Goal: Find contact information: Find contact information

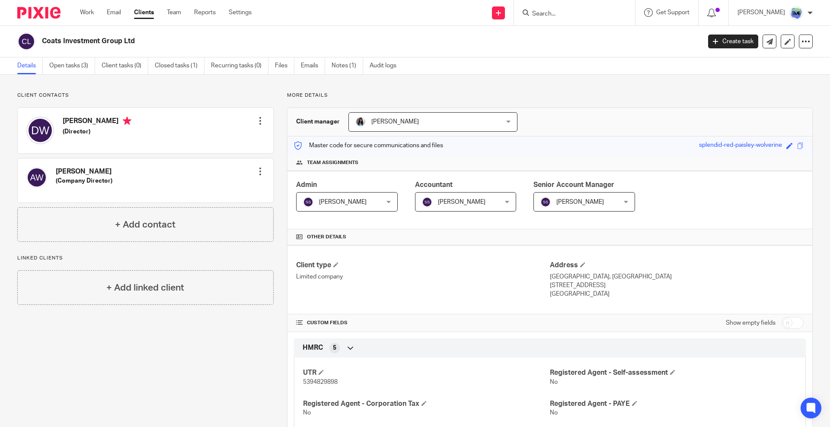
scroll to position [162, 0]
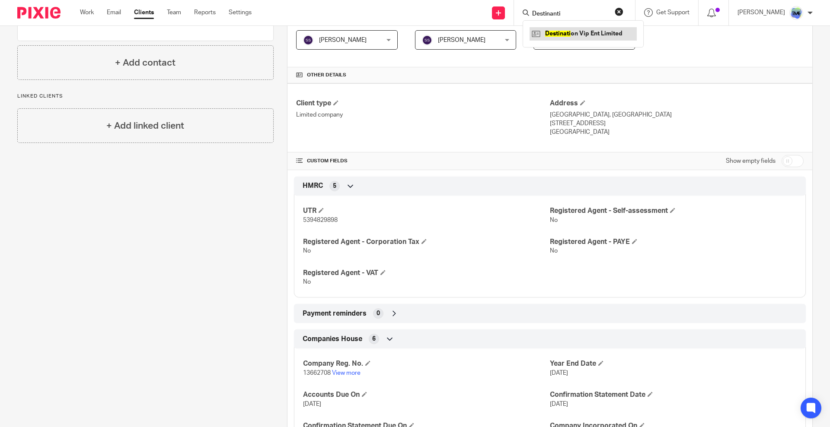
type input "Destinanti"
click at [587, 36] on link at bounding box center [582, 33] width 107 height 13
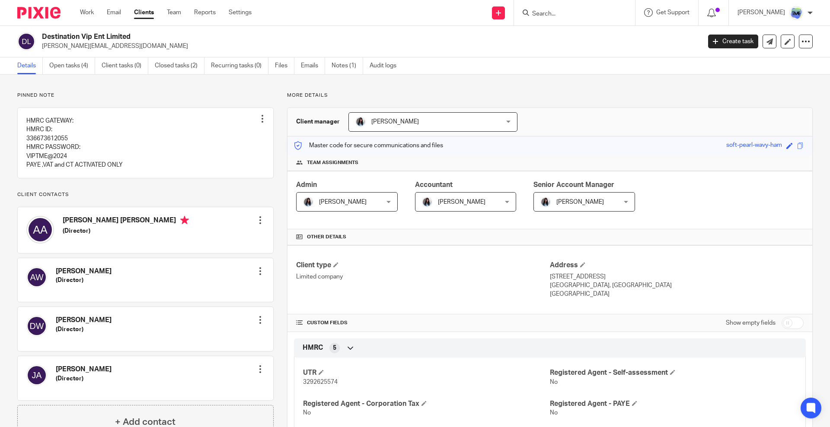
click at [508, 20] on div "Send new email Create task Add client Request signature" at bounding box center [498, 12] width 31 height 25
click at [395, 40] on h2 "Destination Vip Ent Limited" at bounding box center [303, 36] width 522 height 9
drag, startPoint x: 242, startPoint y: 38, endPoint x: 248, endPoint y: 42, distance: 7.4
click at [243, 37] on h2 "Destination Vip Ent Limited" at bounding box center [303, 36] width 522 height 9
drag, startPoint x: 225, startPoint y: 48, endPoint x: 241, endPoint y: 54, distance: 17.0
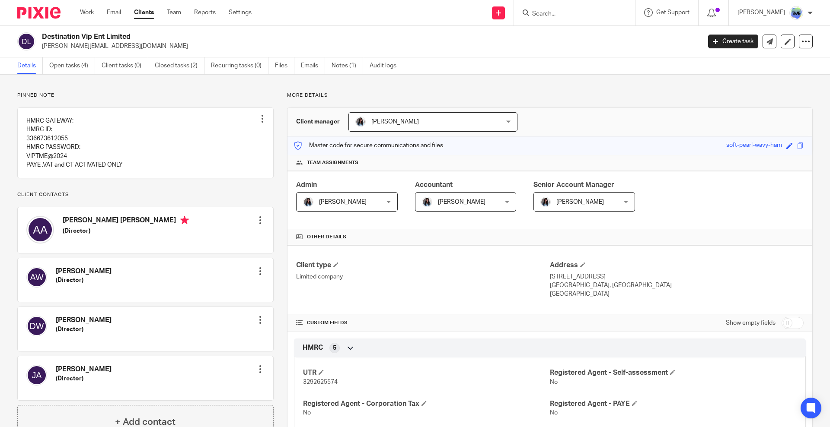
click at [225, 48] on p "john@ampemglobal.com" at bounding box center [368, 46] width 653 height 9
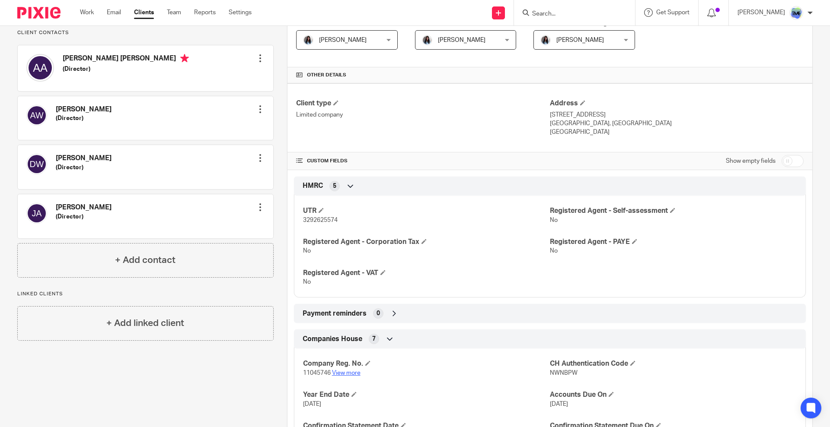
click at [345, 372] on link "View more" at bounding box center [346, 373] width 29 height 6
